Goal: Communication & Community: Answer question/provide support

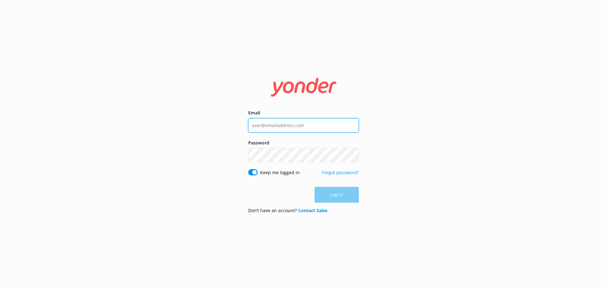
type input "[EMAIL_ADDRESS][DOMAIN_NAME]"
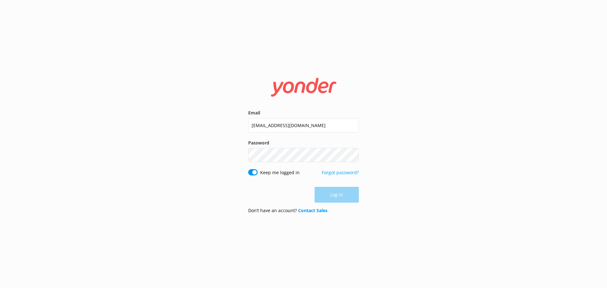
click at [337, 197] on div "Log in" at bounding box center [303, 195] width 111 height 16
click at [337, 190] on button "Log in" at bounding box center [337, 195] width 44 height 16
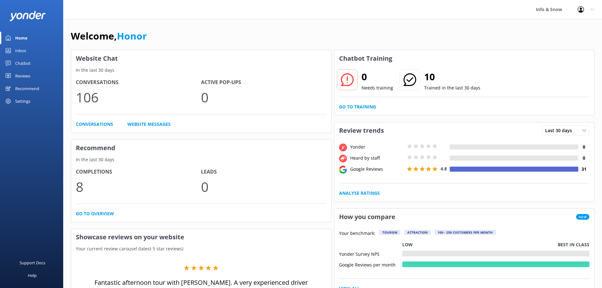
click at [23, 63] on div "Chatbot" at bounding box center [22, 63] width 15 height 13
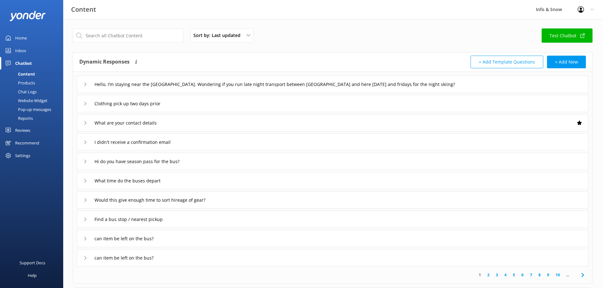
click at [25, 51] on div "Inbox" at bounding box center [20, 50] width 11 height 13
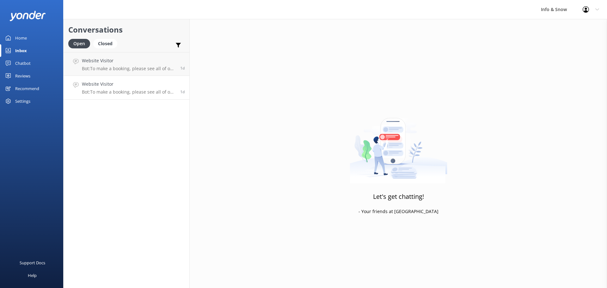
click at [147, 96] on link "Website Visitor Bot: To make a booking, please see all of our products here: [U…" at bounding box center [127, 88] width 126 height 24
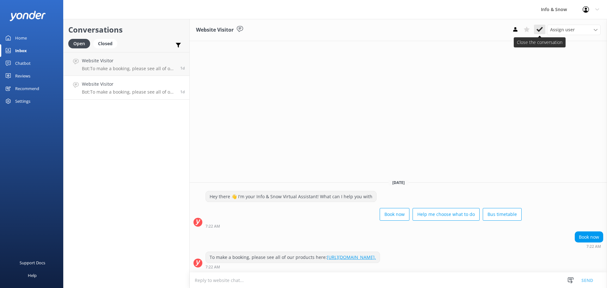
click at [537, 33] on button at bounding box center [539, 29] width 11 height 9
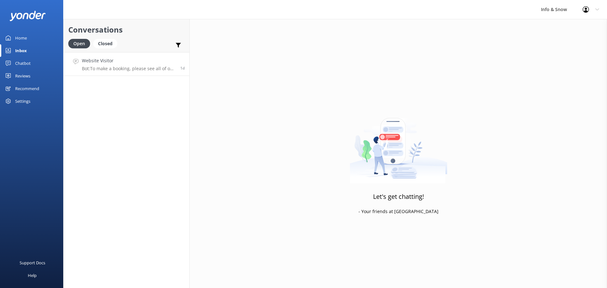
click at [125, 62] on h4 "Website Visitor" at bounding box center [129, 60] width 94 height 7
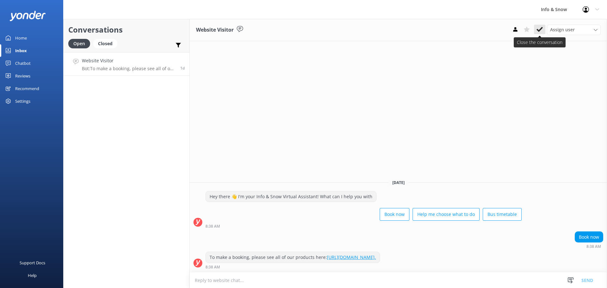
click at [535, 33] on button at bounding box center [539, 29] width 11 height 9
